Goal: Task Accomplishment & Management: Use online tool/utility

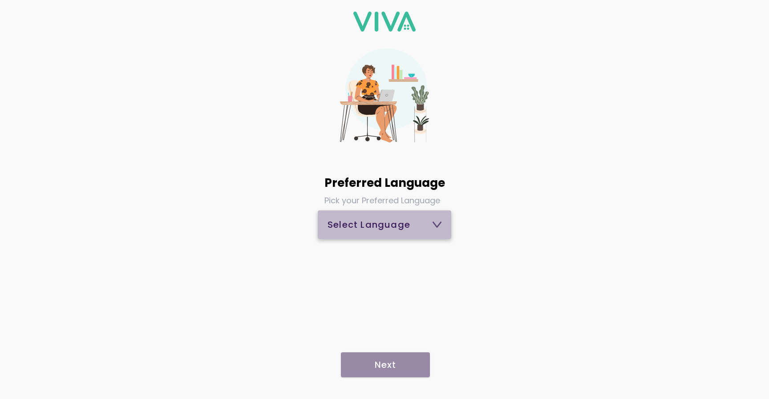
click at [398, 224] on div "Select Language" at bounding box center [385, 224] width 114 height 9
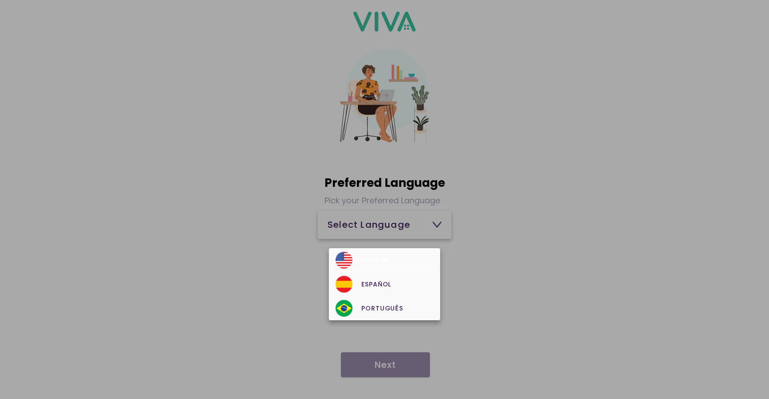
click at [378, 256] on div "English" at bounding box center [385, 260] width 98 height 17
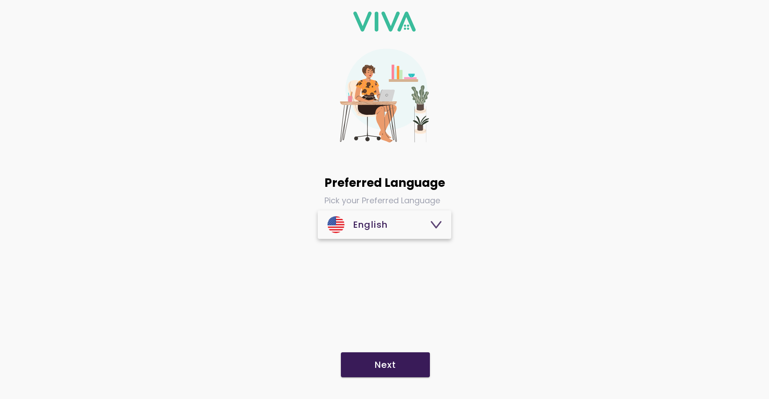
click at [0, 0] on slot "Next" at bounding box center [0, 0] width 0 height 0
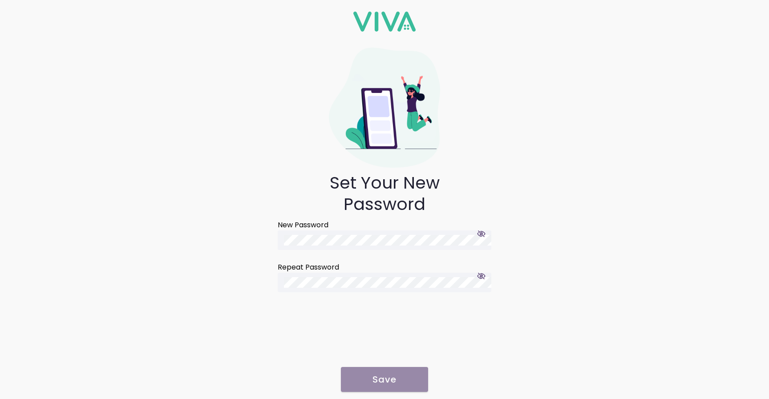
click at [385, 380] on ion-footer "Save" at bounding box center [384, 380] width 89 height 28
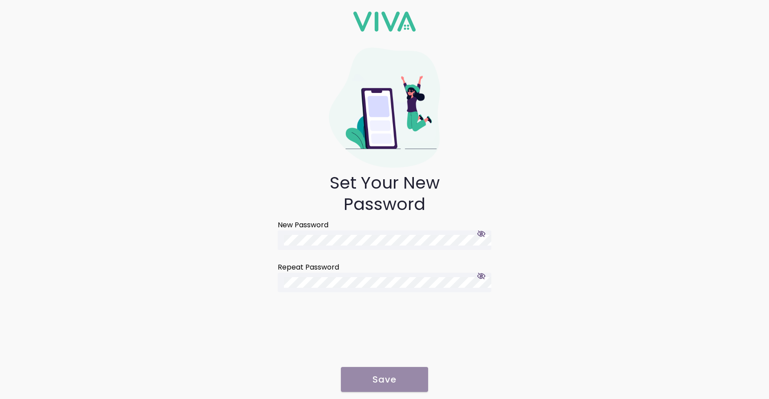
click at [385, 380] on ion-footer "Save" at bounding box center [384, 380] width 89 height 28
click at [0, 0] on slot "Save" at bounding box center [0, 0] width 0 height 0
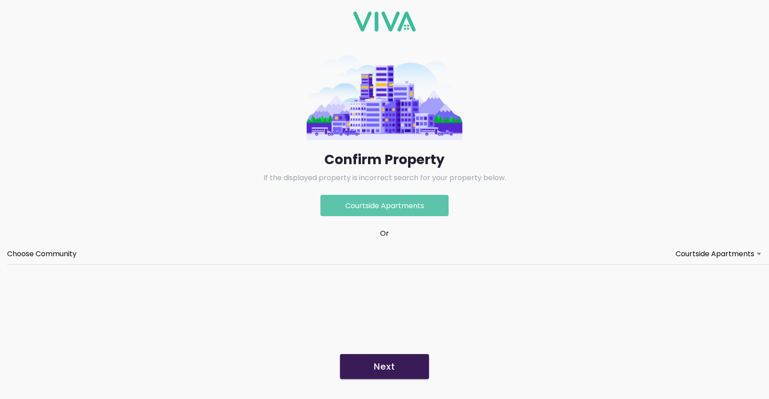
click at [400, 203] on p "Courtside Apartments" at bounding box center [385, 205] width 128 height 21
click at [320, 246] on label "Choose Community Courtside Apartments" at bounding box center [384, 254] width 755 height 20
click at [320, 246] on button "Choose Community Courtside Apartments" at bounding box center [384, 254] width 755 height 20
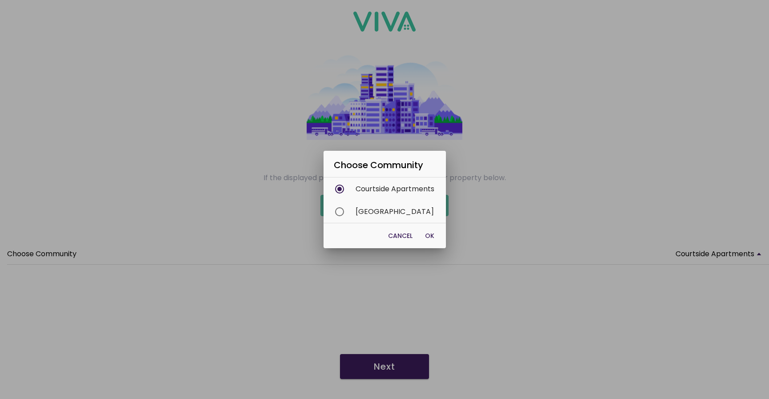
click at [426, 237] on span "OK" at bounding box center [429, 236] width 9 height 9
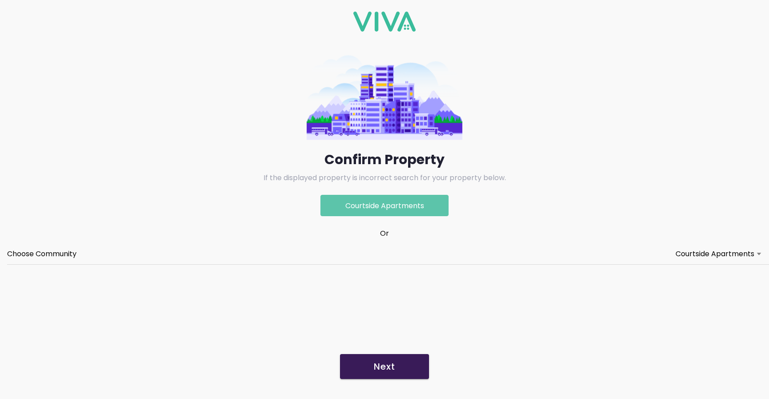
click at [376, 358] on button "Next" at bounding box center [384, 366] width 89 height 25
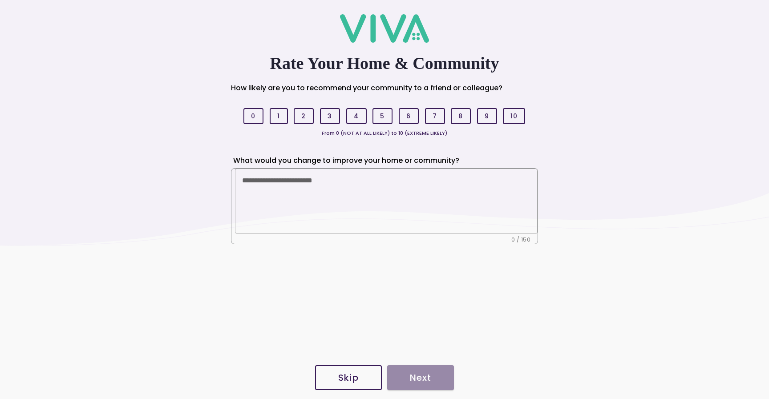
click at [0, 0] on slot "Skip" at bounding box center [0, 0] width 0 height 0
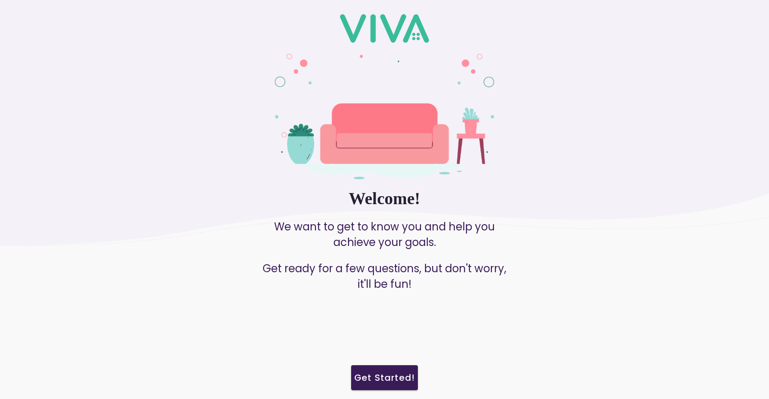
click at [0, 0] on slot "Get Started!" at bounding box center [0, 0] width 0 height 0
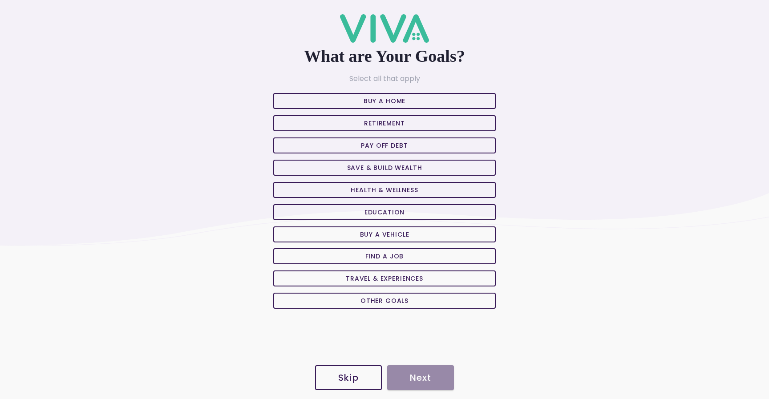
click at [0, 0] on slot "Skip" at bounding box center [0, 0] width 0 height 0
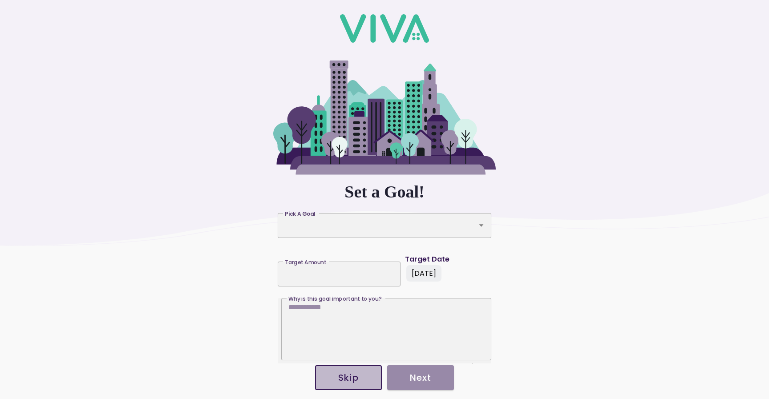
click at [0, 0] on slot "Skip" at bounding box center [0, 0] width 0 height 0
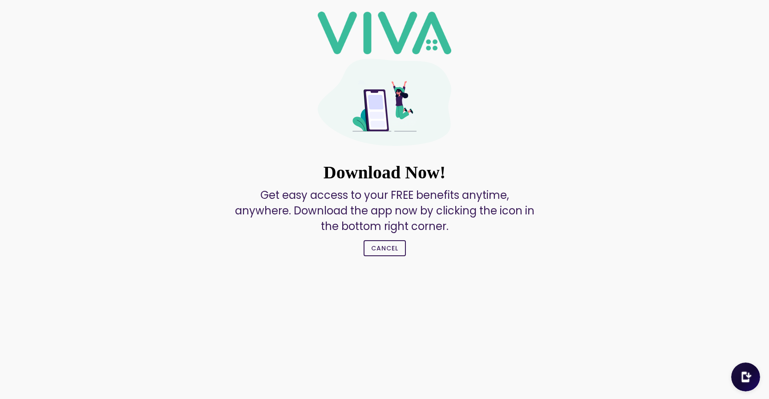
click at [391, 256] on button "Cancel" at bounding box center [385, 248] width 42 height 16
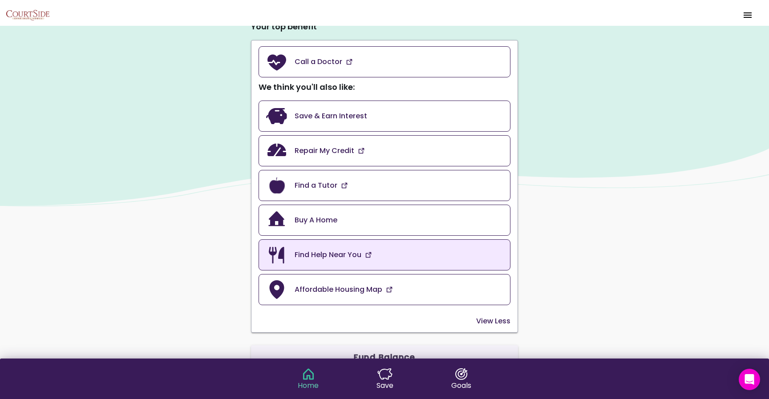
scroll to position [32, 0]
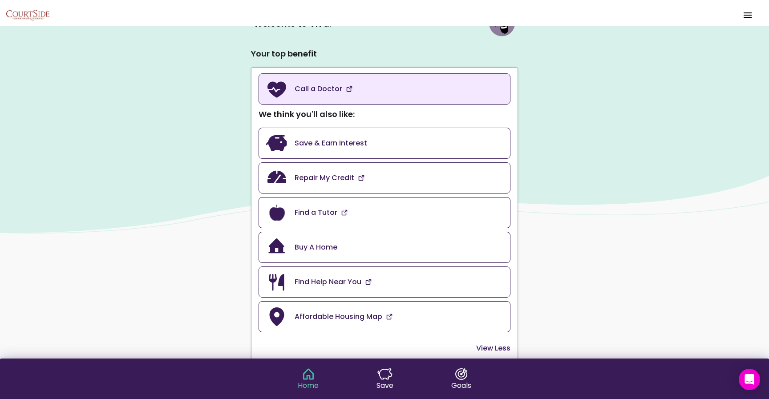
click at [381, 93] on link "Call a Doctor" at bounding box center [385, 88] width 252 height 31
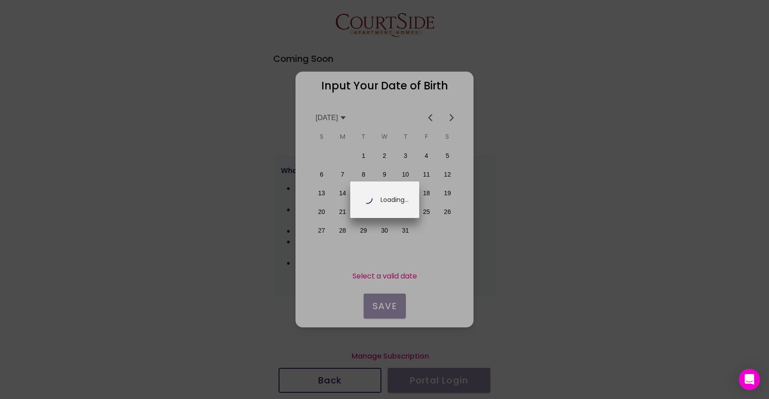
scroll to position [0, 156]
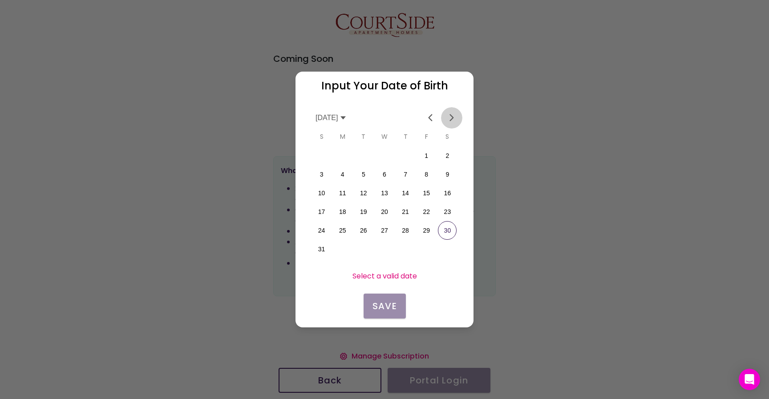
click at [454, 122] on span "Next month" at bounding box center [452, 118] width 11 height 11
click at [430, 118] on span "Previous month" at bounding box center [430, 118] width 11 height 11
click at [346, 118] on icon at bounding box center [343, 117] width 5 height 3
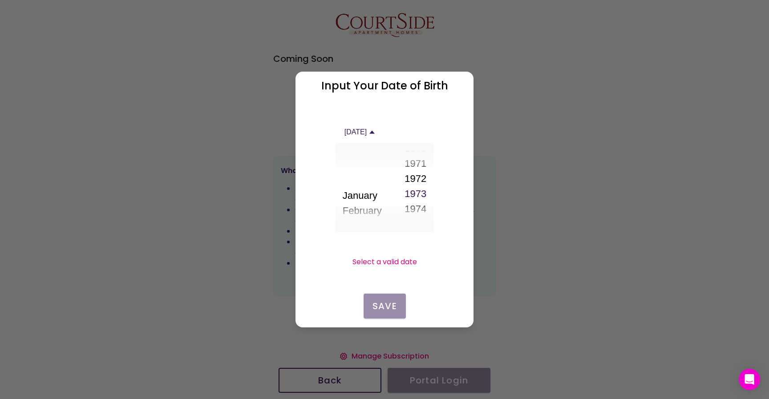
click at [421, 172] on button "1972" at bounding box center [416, 178] width 22 height 15
click at [414, 173] on button "1971" at bounding box center [416, 170] width 22 height 15
click at [0, 0] on slot "Save" at bounding box center [0, 0] width 0 height 0
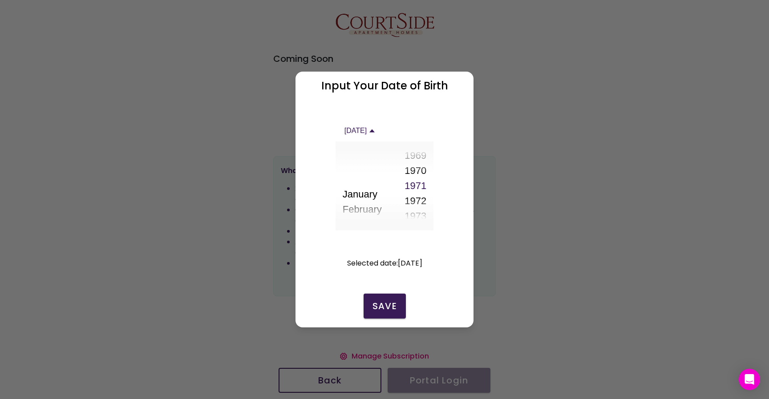
click at [355, 308] on button "September" at bounding box center [367, 315] width 48 height 15
click at [0, 0] on slot "Save" at bounding box center [0, 0] width 0 height 0
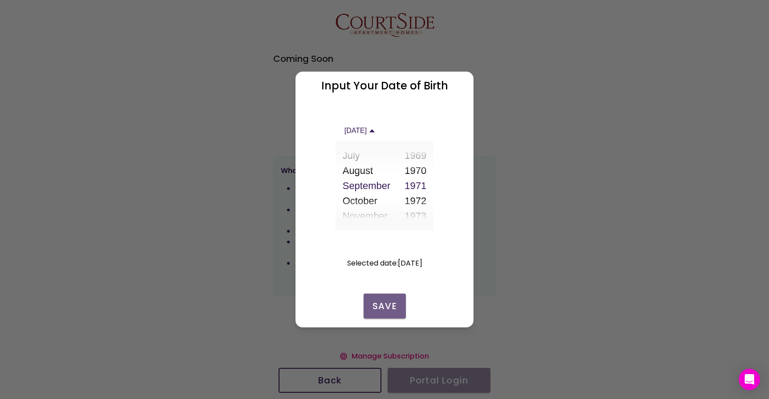
click at [0, 0] on slot "Save" at bounding box center [0, 0] width 0 height 0
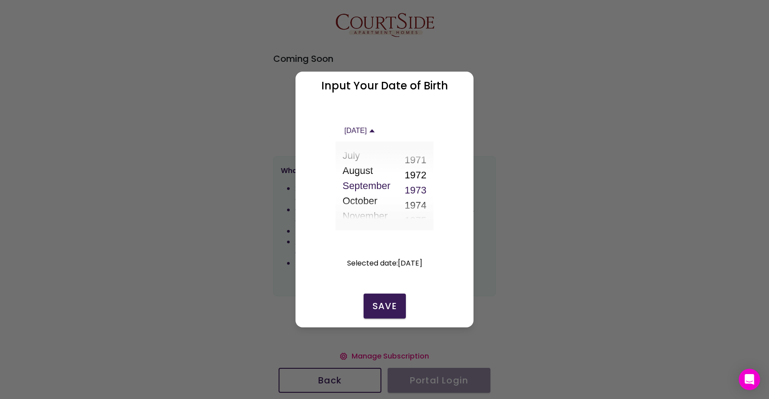
scroll to position [735, 0]
click at [415, 184] on button "1973" at bounding box center [416, 186] width 22 height 15
click at [0, 0] on slot "Save" at bounding box center [0, 0] width 0 height 0
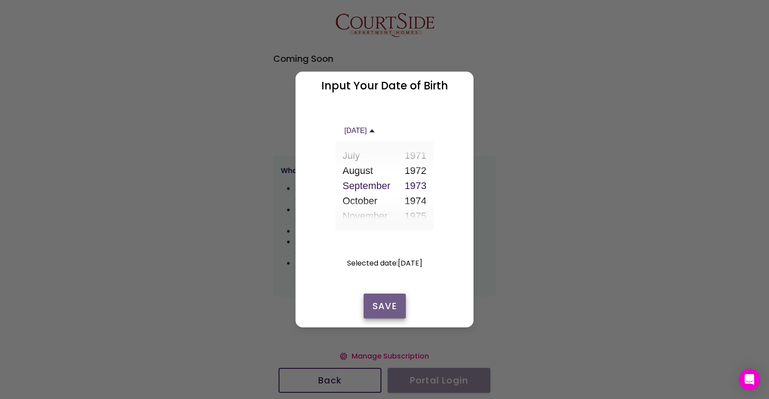
click at [0, 0] on slot "Save" at bounding box center [0, 0] width 0 height 0
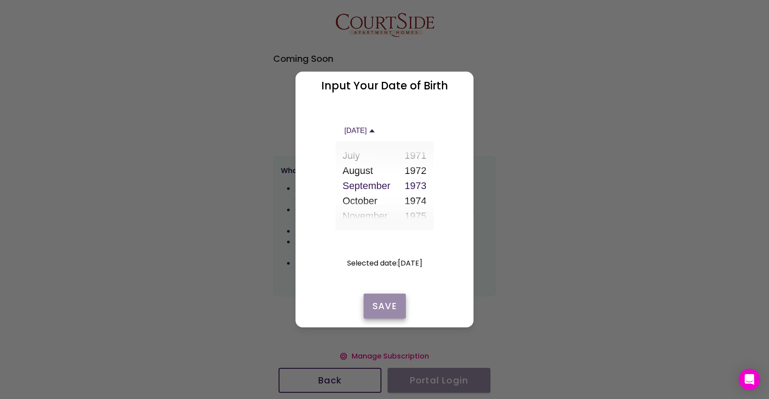
click at [0, 0] on slot "Save" at bounding box center [0, 0] width 0 height 0
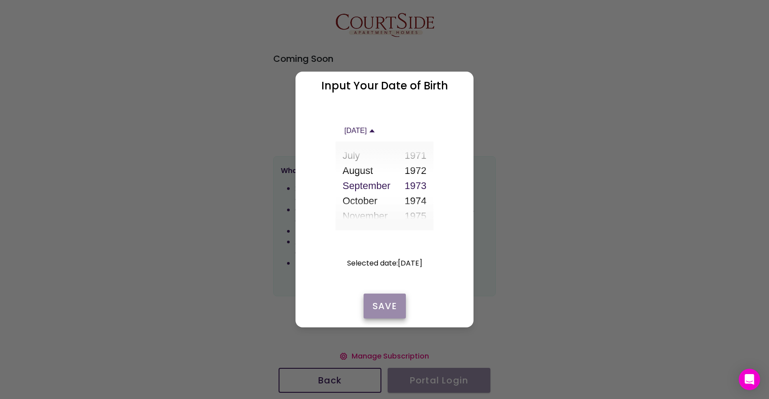
click at [0, 0] on slot "Save" at bounding box center [0, 0] width 0 height 0
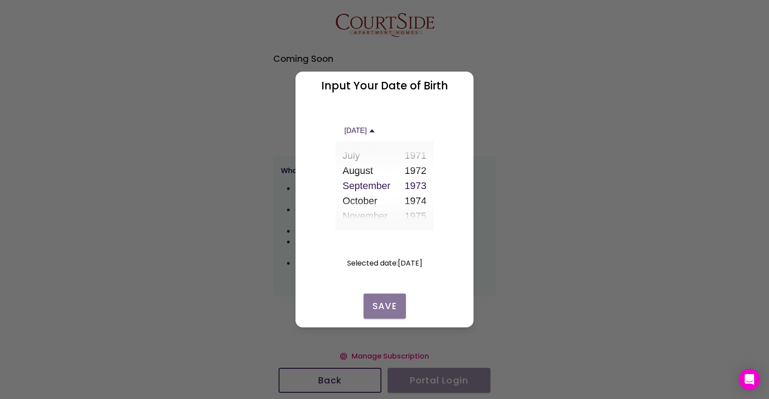
click at [0, 0] on slot "Save" at bounding box center [0, 0] width 0 height 0
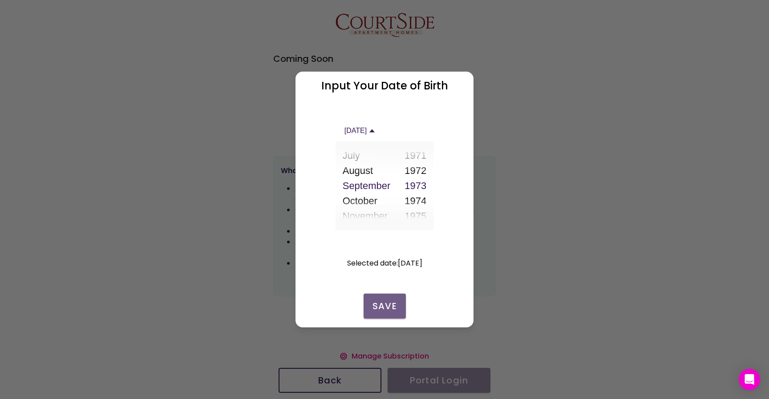
click at [0, 0] on slot "Save" at bounding box center [0, 0] width 0 height 0
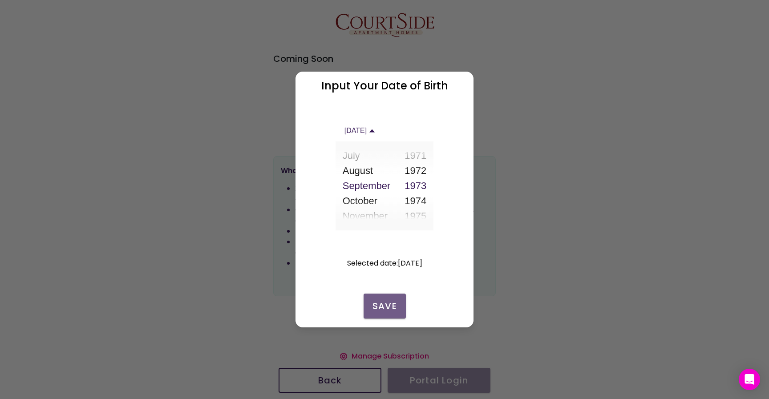
click at [0, 0] on slot "Save" at bounding box center [0, 0] width 0 height 0
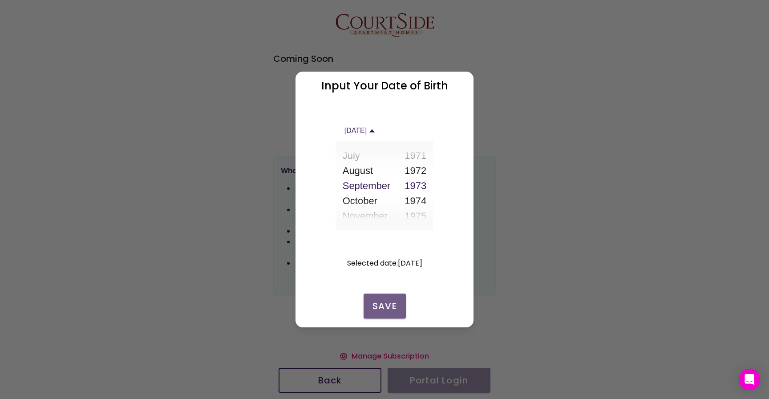
click at [0, 0] on slot "Save" at bounding box center [0, 0] width 0 height 0
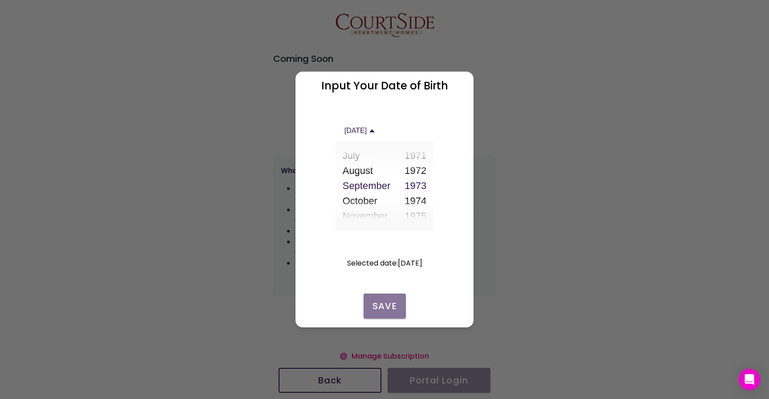
click at [0, 0] on slot "Save" at bounding box center [0, 0] width 0 height 0
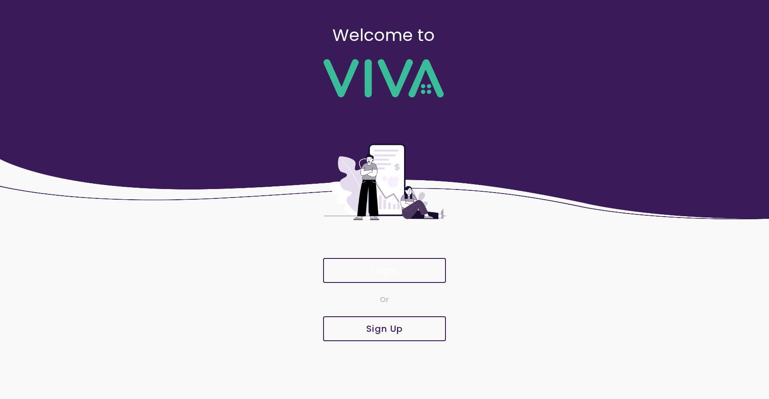
click at [0, 0] on slot "Login" at bounding box center [0, 0] width 0 height 0
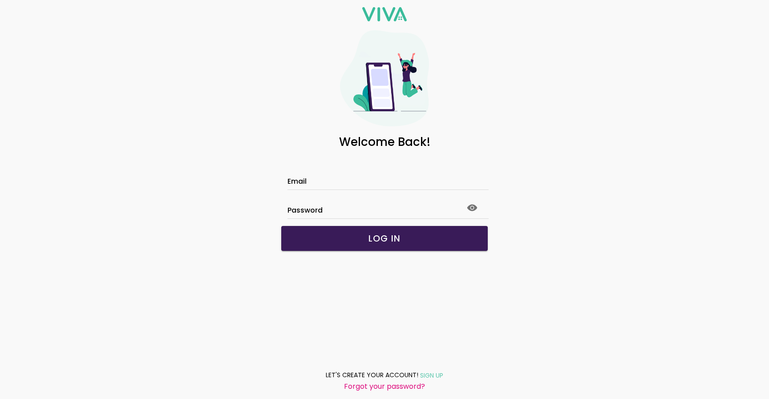
click at [328, 184] on input "Email" at bounding box center [385, 183] width 194 height 8
paste input "**********"
type input "**********"
click at [332, 245] on button "LOG IN" at bounding box center [384, 238] width 207 height 25
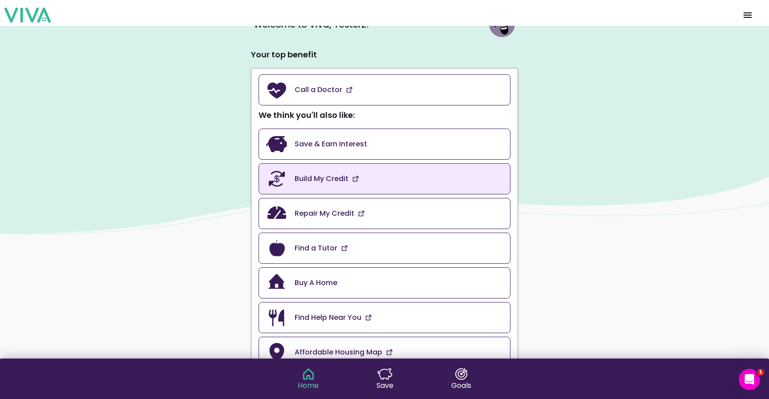
scroll to position [6, 0]
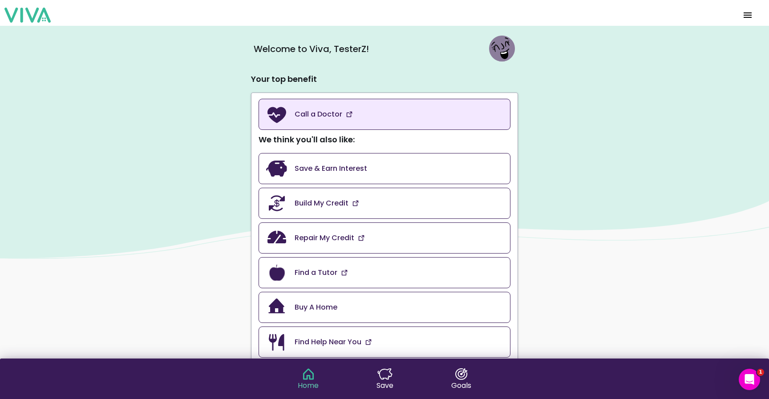
click at [355, 109] on link "Call a Doctor" at bounding box center [385, 114] width 252 height 31
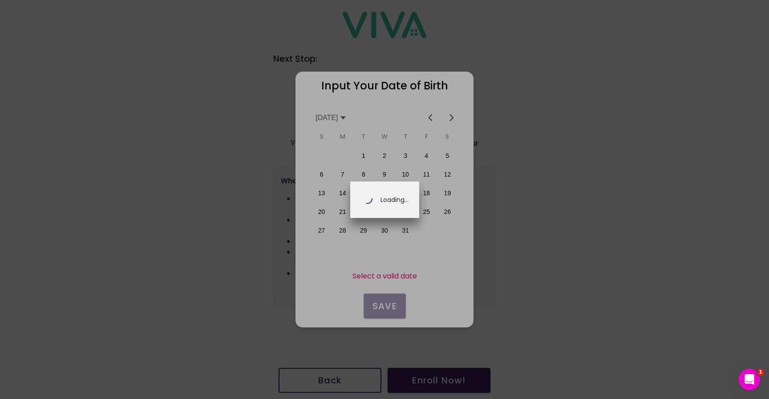
scroll to position [0, 156]
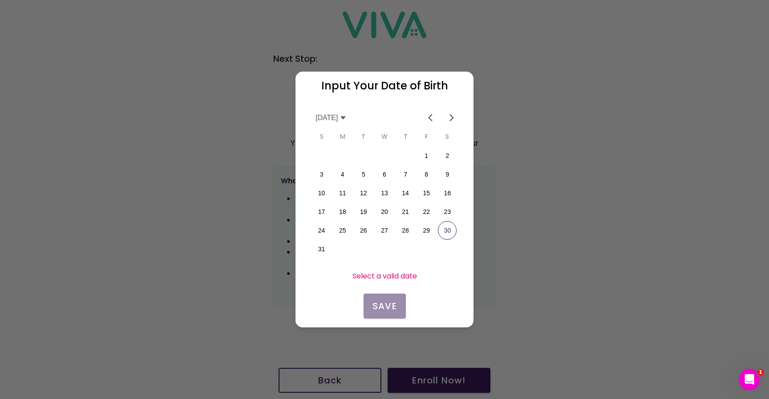
click at [347, 120] on icon at bounding box center [343, 117] width 7 height 7
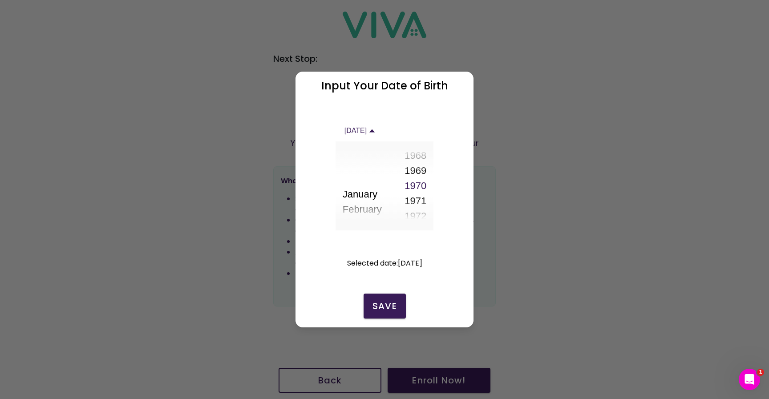
click at [418, 201] on button "1971" at bounding box center [416, 201] width 22 height 15
click at [0, 0] on slot "Save" at bounding box center [0, 0] width 0 height 0
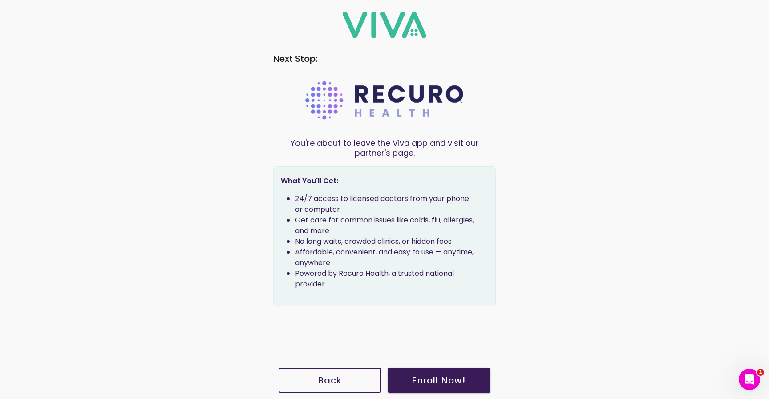
click at [386, 309] on main "Next Stop: You're about to leave the Viva app and visit our partner's page. Wha…" at bounding box center [384, 202] width 223 height 319
click at [336, 373] on button "Back" at bounding box center [330, 380] width 103 height 25
